Goal: Ask a question

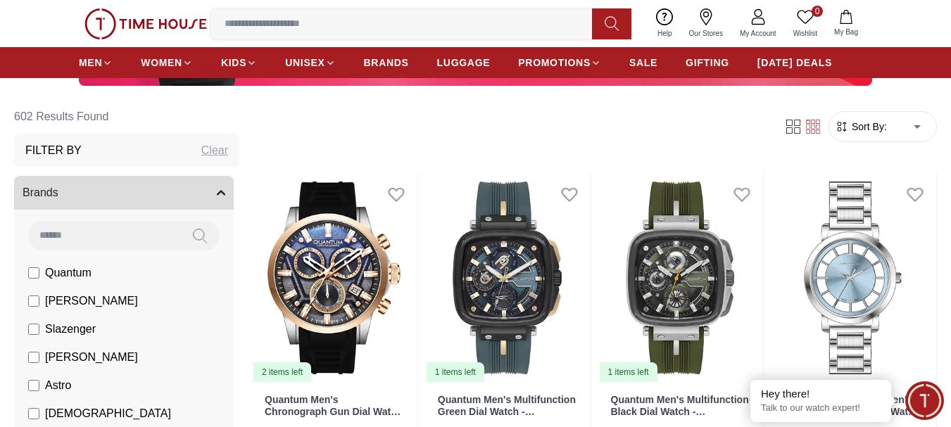
scroll to position [352, 0]
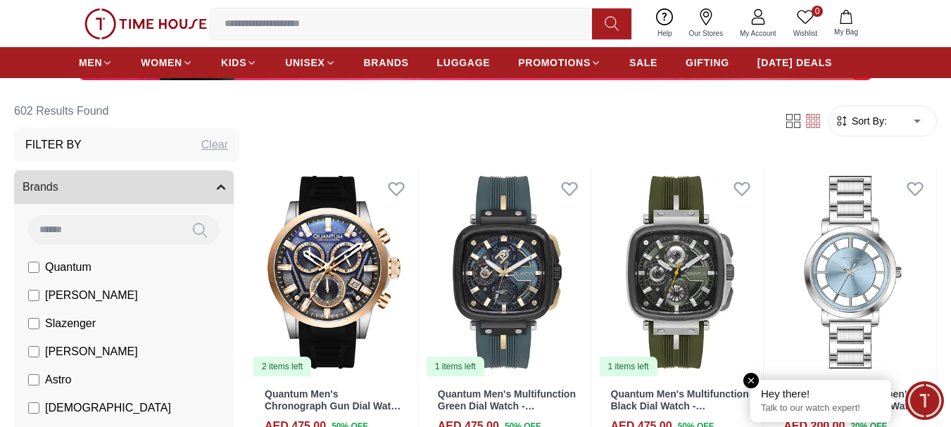
click at [800, 405] on p "Talk to our watch expert!" at bounding box center [821, 409] width 120 height 12
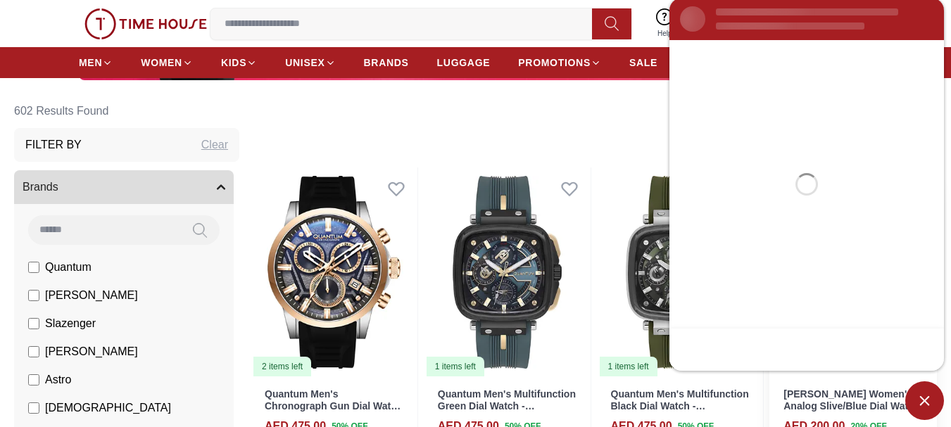
scroll to position [0, 0]
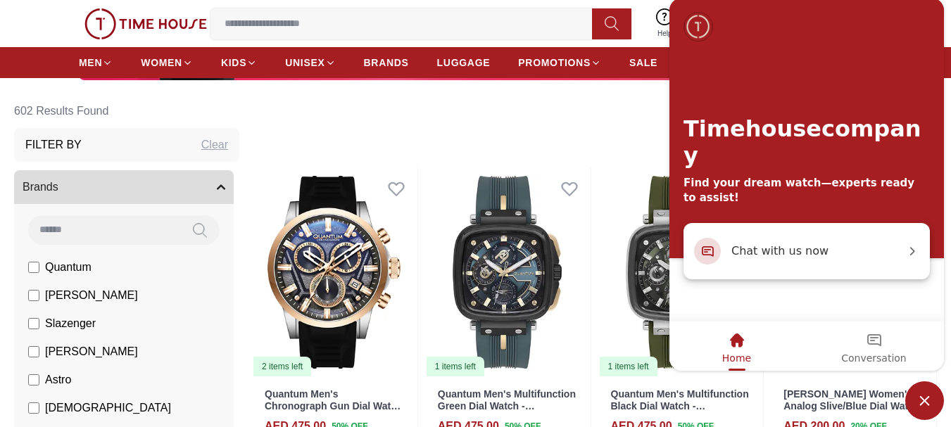
click at [790, 255] on span "Chat with us now" at bounding box center [818, 251] width 174 height 18
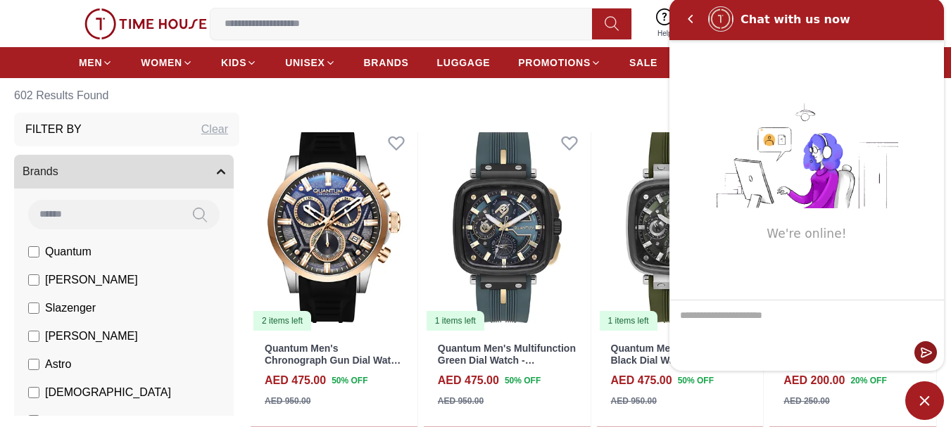
scroll to position [422, 0]
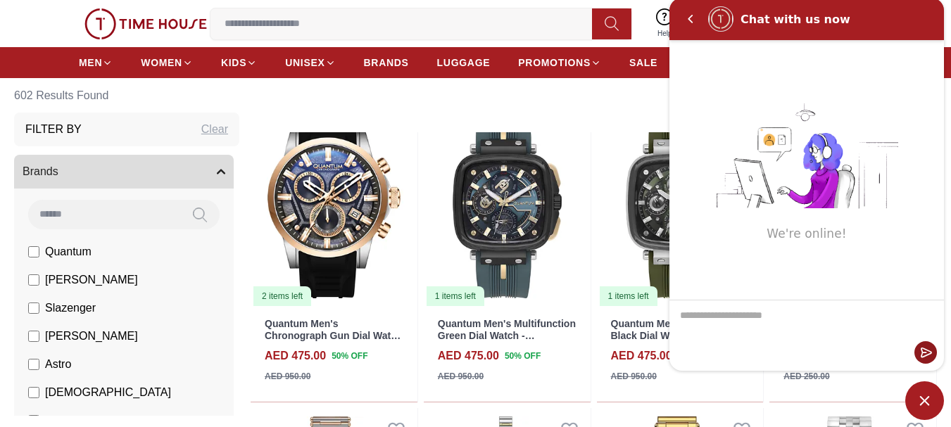
click at [719, 317] on textarea "We are here to help you" at bounding box center [806, 336] width 274 height 70
click at [727, 323] on textarea "We are here to help you" at bounding box center [806, 336] width 274 height 70
click at [721, 317] on textarea "We are here to help you" at bounding box center [806, 336] width 274 height 70
click at [726, 320] on textarea "We are here to help you" at bounding box center [806, 336] width 274 height 70
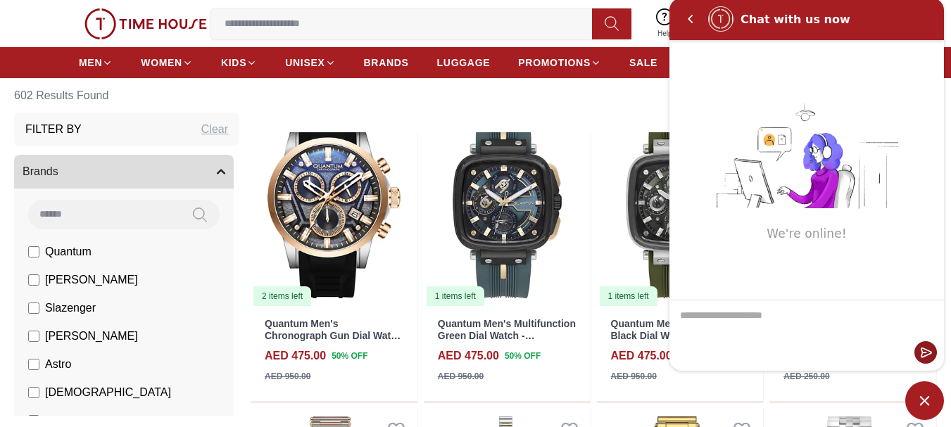
click at [745, 317] on textarea "We are here to help you" at bounding box center [806, 336] width 274 height 70
drag, startPoint x: 790, startPoint y: 320, endPoint x: 693, endPoint y: 320, distance: 97.1
click at [693, 320] on textarea "We are here to help you" at bounding box center [806, 336] width 274 height 70
drag, startPoint x: 679, startPoint y: 315, endPoint x: 784, endPoint y: 319, distance: 104.9
click at [784, 319] on textarea "We are here to help you" at bounding box center [806, 336] width 274 height 70
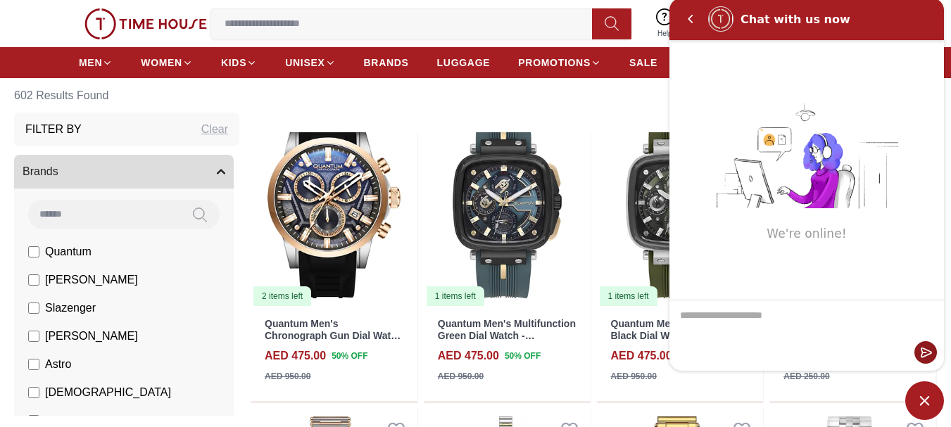
click at [784, 319] on textarea "We are here to help you" at bounding box center [806, 336] width 274 height 70
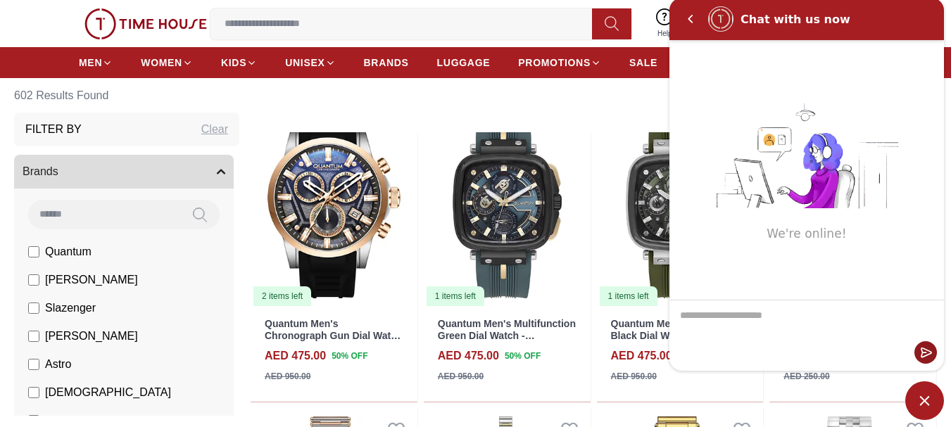
click at [784, 319] on textarea "We are here to help you" at bounding box center [806, 336] width 274 height 70
drag, startPoint x: 800, startPoint y: 314, endPoint x: 689, endPoint y: 319, distance: 110.6
click at [691, 321] on textarea "We are here to help you" at bounding box center [806, 336] width 274 height 70
drag, startPoint x: 681, startPoint y: 316, endPoint x: 788, endPoint y: 322, distance: 107.8
click at [788, 322] on textarea "We are here to help you" at bounding box center [806, 336] width 274 height 70
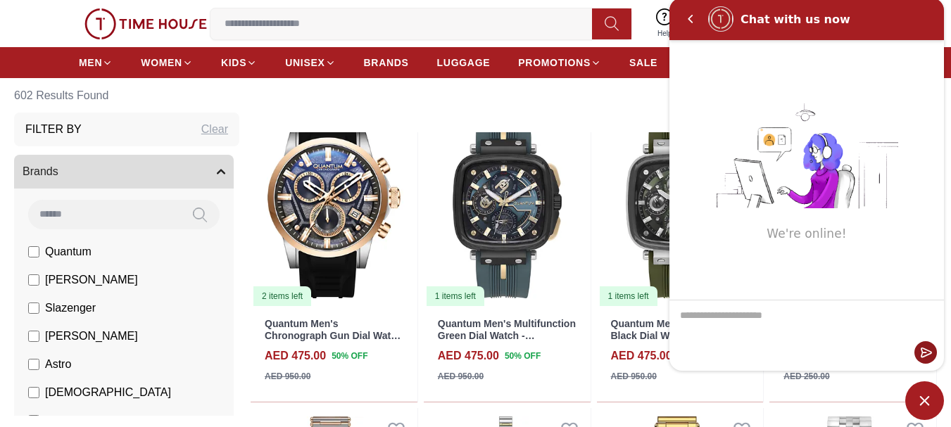
click at [788, 322] on textarea "We are here to help you" at bounding box center [806, 336] width 274 height 70
drag, startPoint x: 788, startPoint y: 322, endPoint x: 712, endPoint y: 323, distance: 76.7
click at [712, 323] on textarea "We are here to help you" at bounding box center [806, 336] width 274 height 70
drag, startPoint x: 789, startPoint y: 320, endPoint x: 723, endPoint y: 320, distance: 66.2
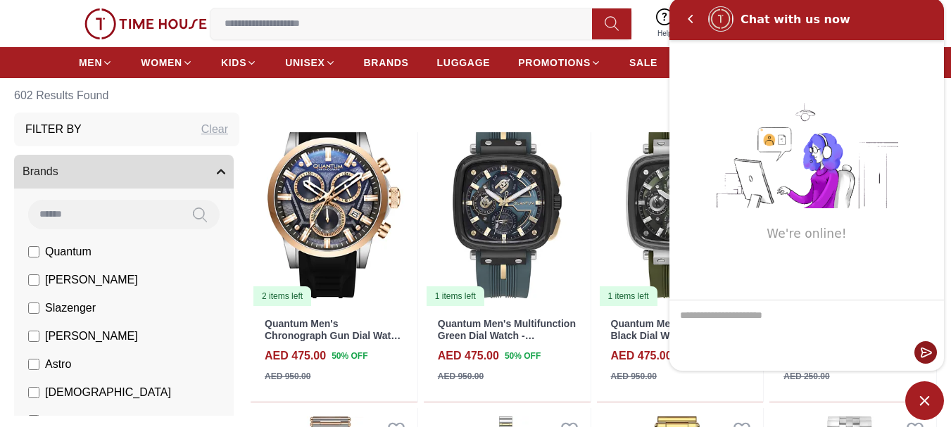
click at [723, 320] on textarea "We are here to help you" at bounding box center [806, 336] width 274 height 70
click at [791, 322] on textarea "We are here to help you" at bounding box center [806, 336] width 274 height 70
click at [784, 316] on textarea "We are here to help you" at bounding box center [806, 336] width 274 height 70
drag, startPoint x: 789, startPoint y: 316, endPoint x: 716, endPoint y: 324, distance: 73.6
click at [750, 322] on textarea "We are here to help you" at bounding box center [806, 336] width 274 height 70
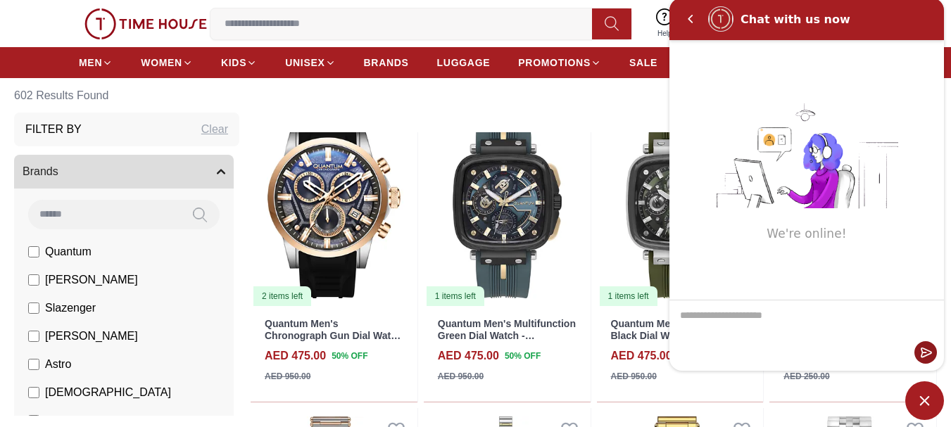
click at [681, 314] on textarea "We are here to help you" at bounding box center [806, 336] width 274 height 70
drag, startPoint x: 795, startPoint y: 317, endPoint x: 698, endPoint y: 317, distance: 97.8
click at [698, 317] on textarea "We are here to help you" at bounding box center [806, 336] width 274 height 70
drag, startPoint x: 675, startPoint y: 320, endPoint x: 774, endPoint y: 316, distance: 98.6
click at [771, 316] on textarea "We are here to help you" at bounding box center [806, 336] width 274 height 70
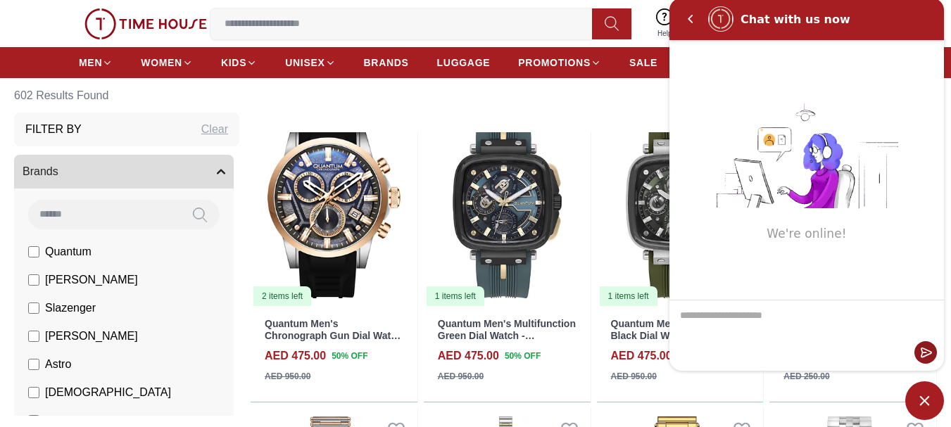
click at [774, 316] on textarea "We are here to help you" at bounding box center [806, 336] width 274 height 70
click at [773, 316] on textarea "We are here to help you" at bounding box center [806, 336] width 274 height 70
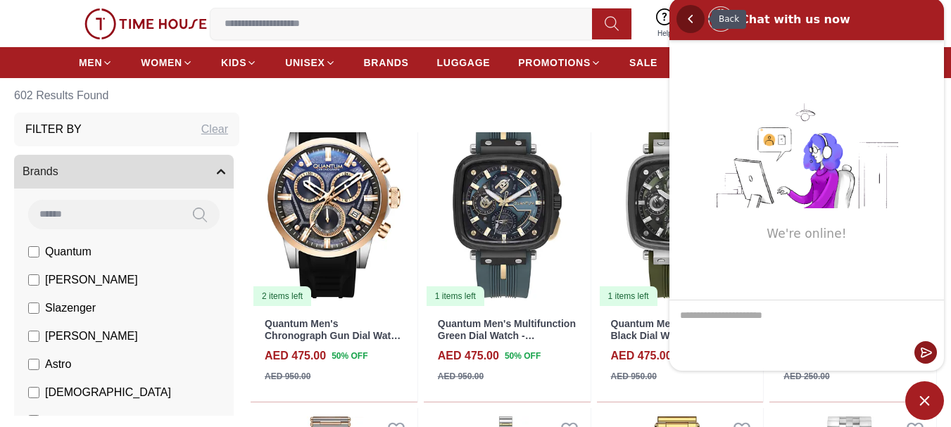
click at [690, 22] on em "Back" at bounding box center [690, 19] width 28 height 28
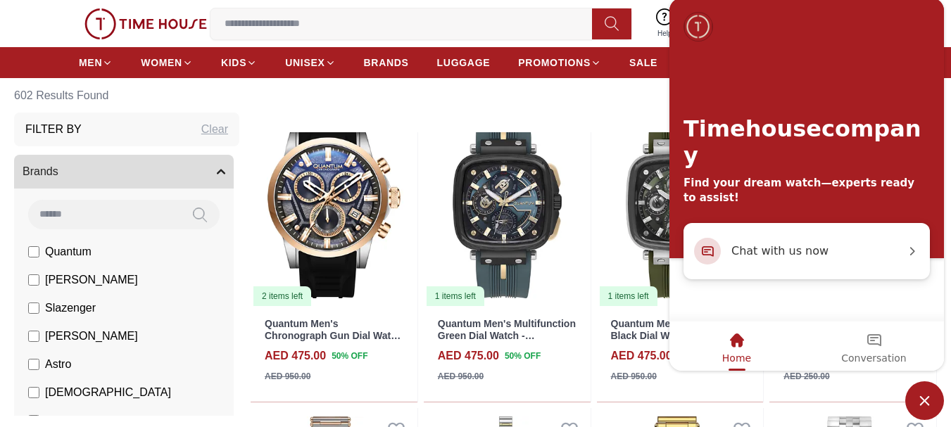
click at [633, 113] on div "Filter Sort By: ​ ****** ​" at bounding box center [594, 105] width 686 height 53
drag, startPoint x: 943, startPoint y: 106, endPoint x: 941, endPoint y: 119, distance: 13.5
click at [943, 111] on div "Timehousecompany Find your dream watch—experts ready to assist!" at bounding box center [806, 110] width 274 height 225
click at [912, 255] on em "Chat with us now" at bounding box center [912, 251] width 14 height 14
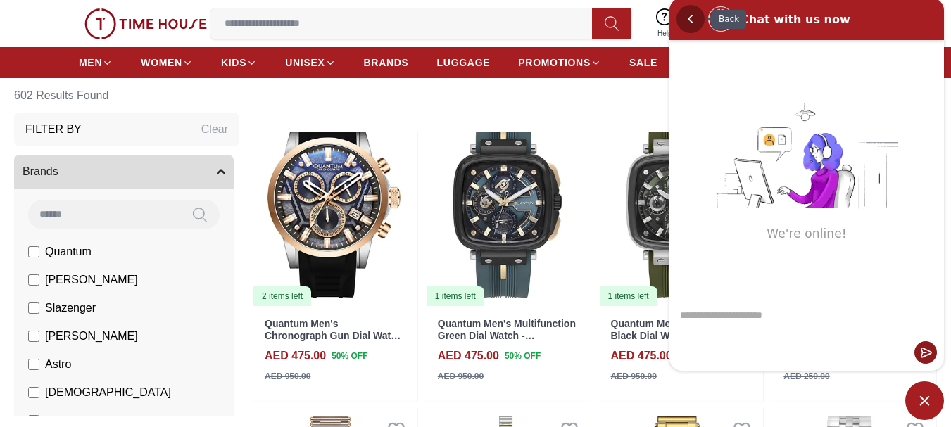
click at [697, 27] on em "Back" at bounding box center [690, 19] width 28 height 28
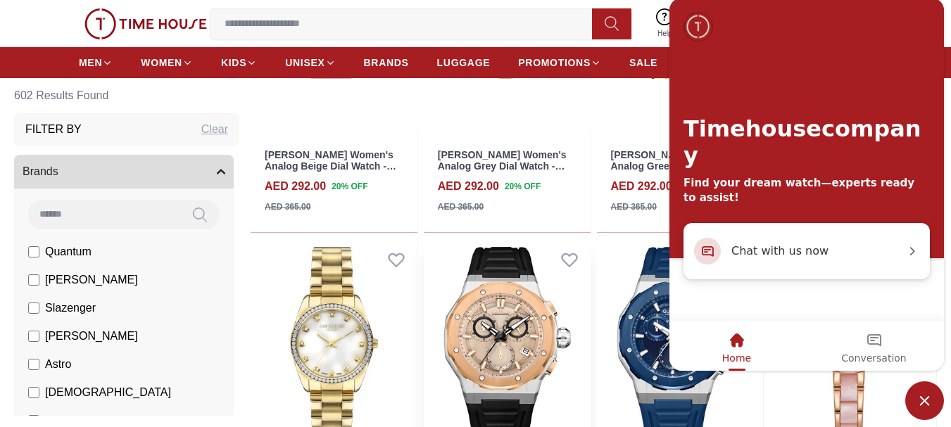
scroll to position [633, 0]
